Goal: Obtain resource: Download file/media

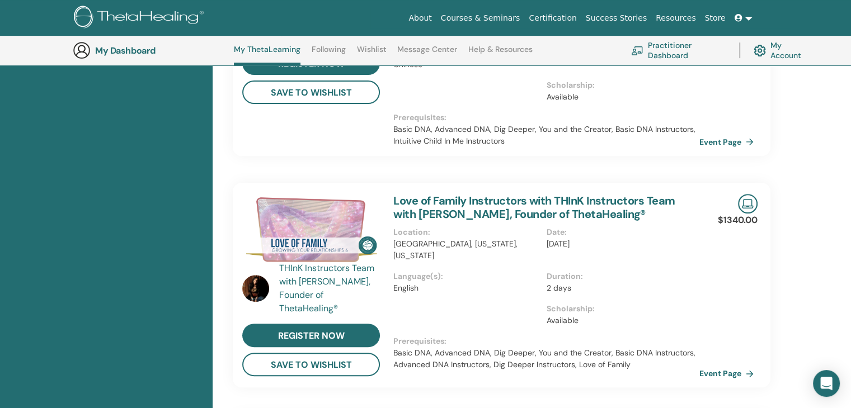
scroll to position [393, 0]
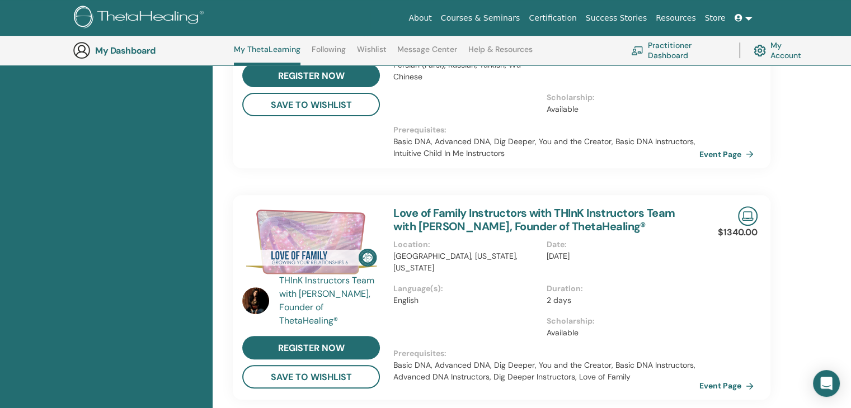
click at [140, 52] on h3 "My Dashboard" at bounding box center [151, 50] width 112 height 11
click at [289, 50] on link "My ThetaLearning" at bounding box center [267, 55] width 67 height 21
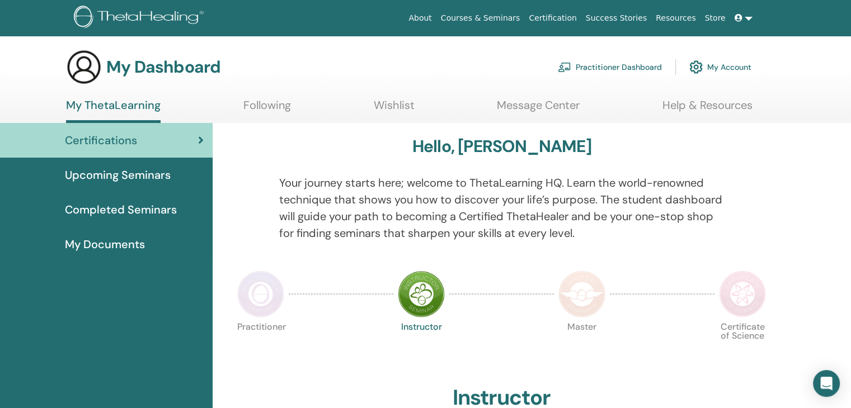
click at [141, 214] on span "Completed Seminars" at bounding box center [121, 209] width 112 height 17
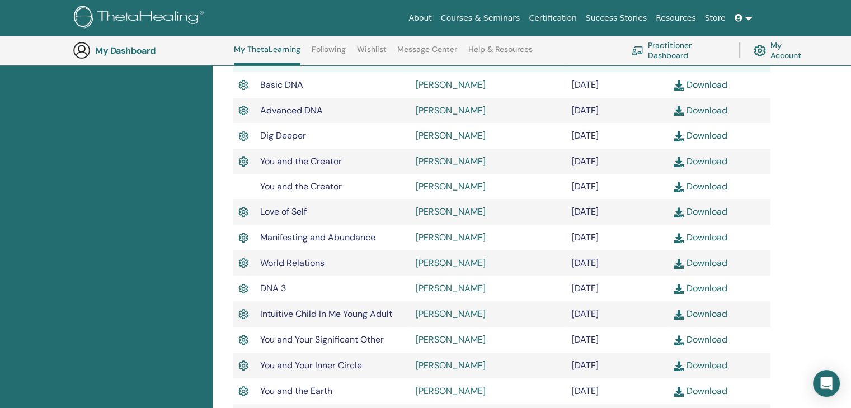
scroll to position [365, 0]
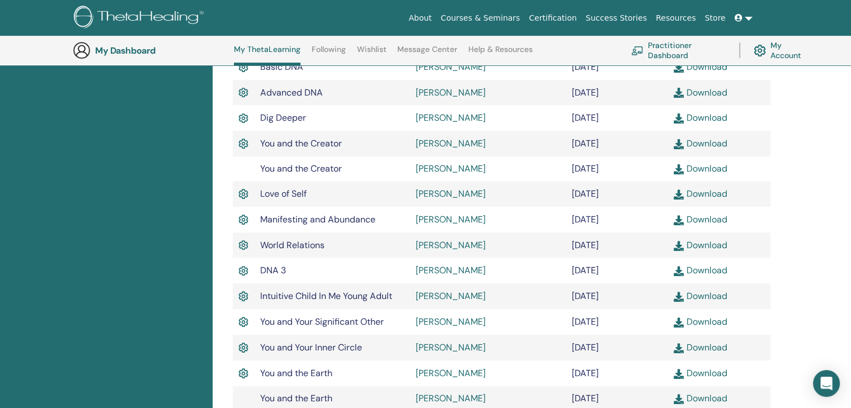
click at [708, 169] on link "Download" at bounding box center [699, 169] width 53 height 12
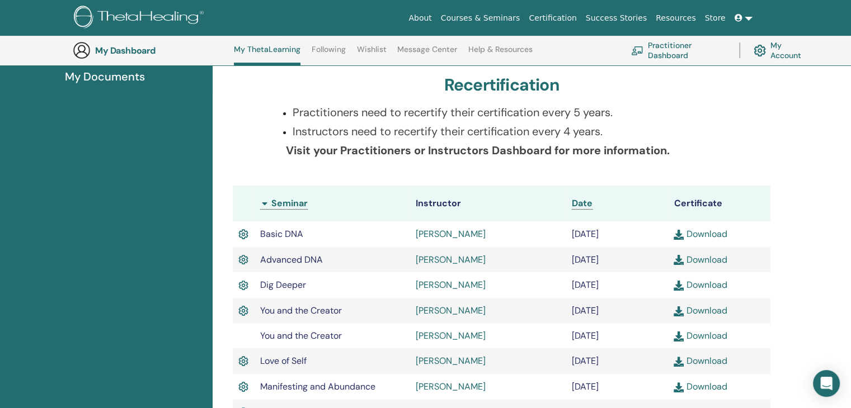
scroll to position [197, 0]
click at [289, 310] on span "You and the Creator" at bounding box center [301, 311] width 82 height 12
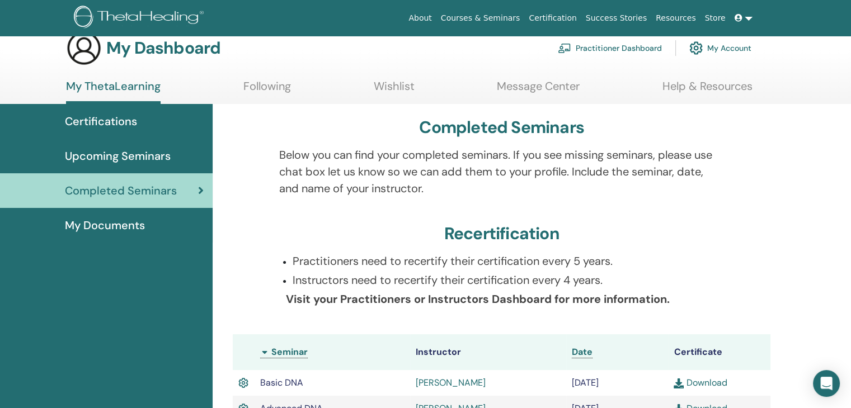
scroll to position [0, 0]
